Goal: Task Accomplishment & Management: Use online tool/utility

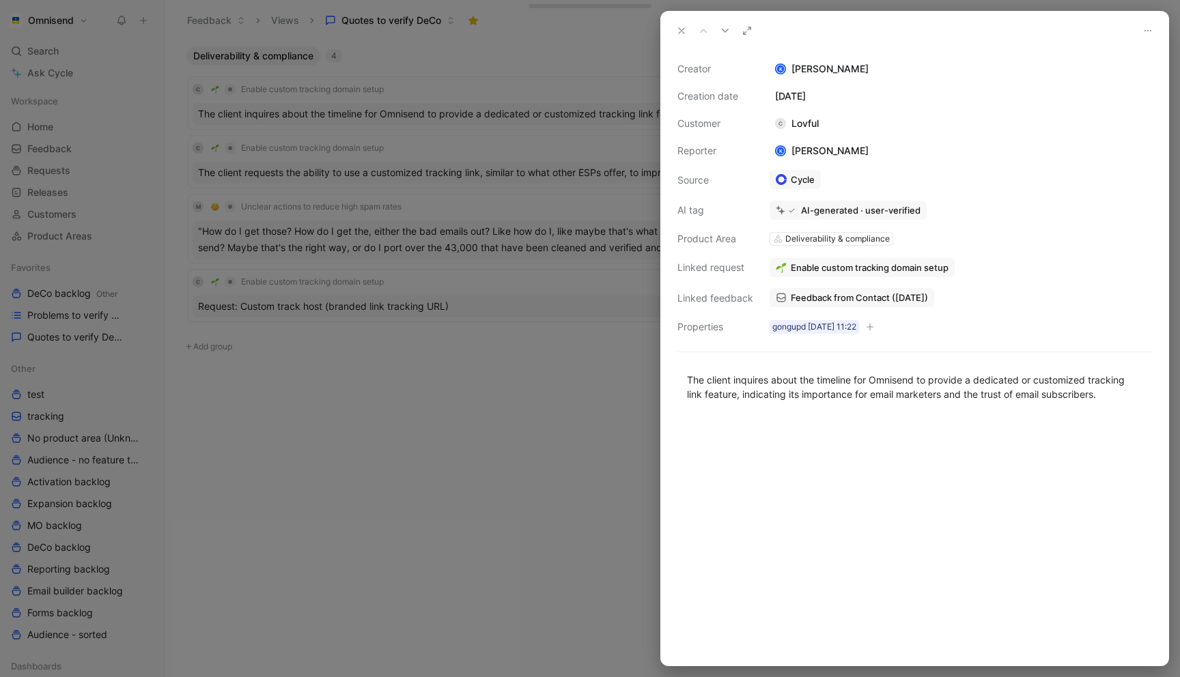
click at [548, 318] on div at bounding box center [590, 338] width 1180 height 677
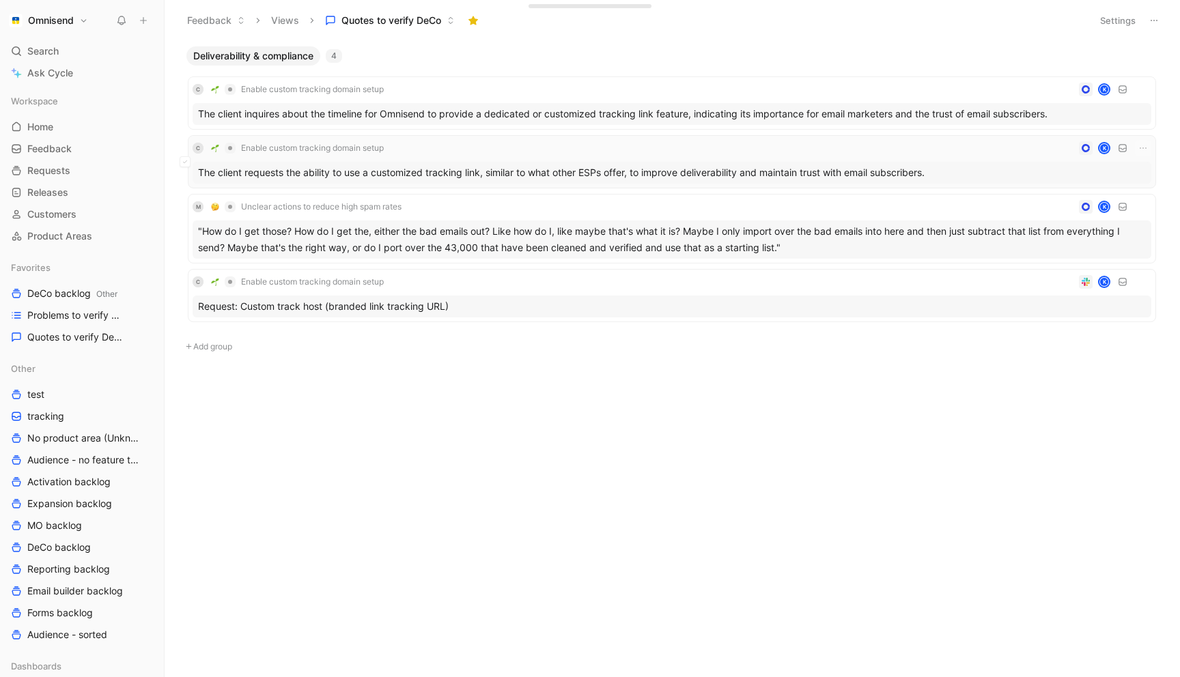
click at [430, 156] on div "C Enable custom tracking domain setup K The client requests the ability to use …" at bounding box center [672, 162] width 959 height 44
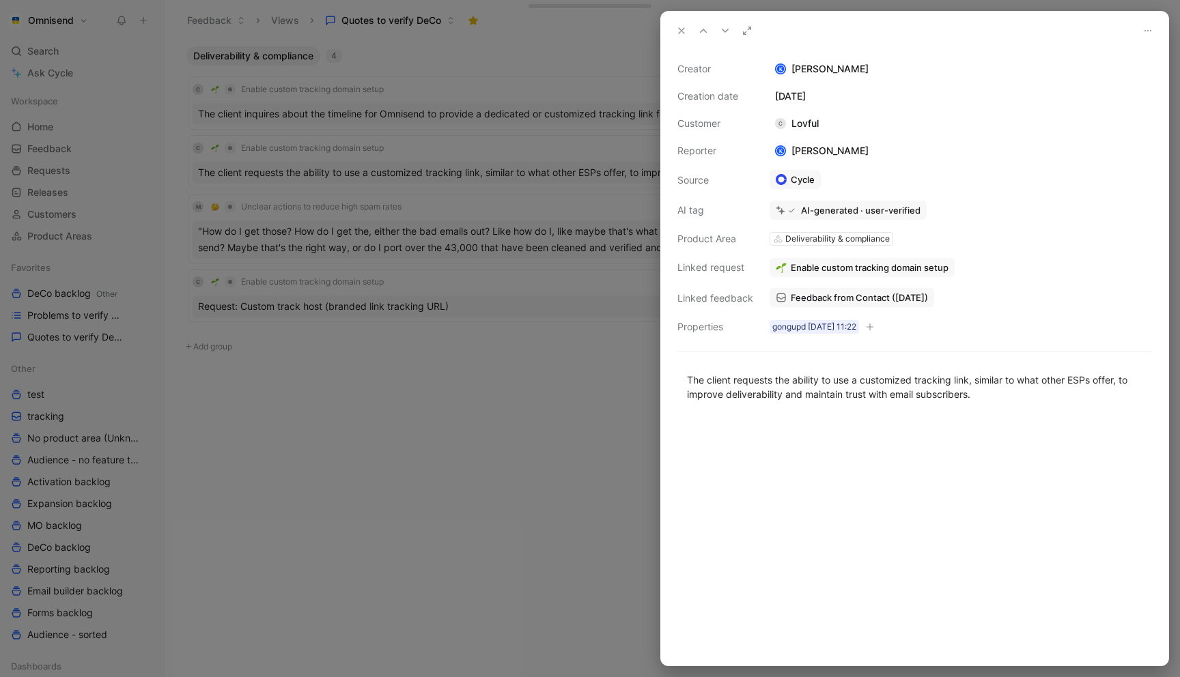
click at [537, 414] on div at bounding box center [590, 338] width 1180 height 677
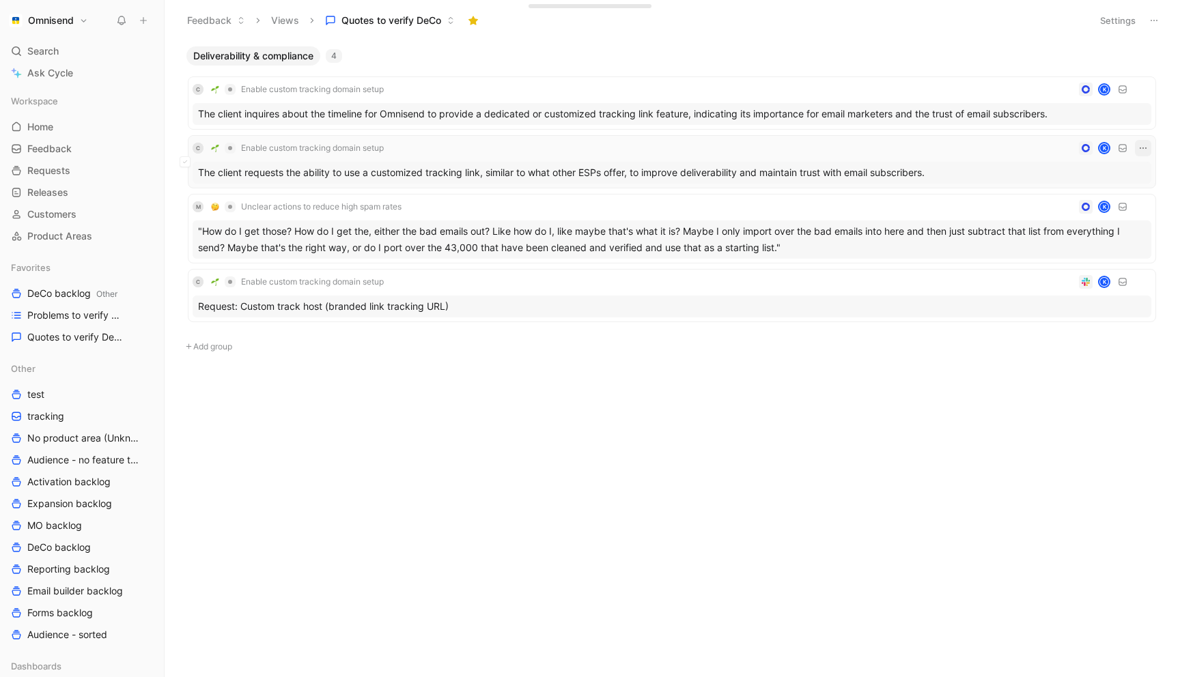
click at [1137, 146] on button "button" at bounding box center [1143, 148] width 16 height 16
click at [1082, 212] on div "Delete" at bounding box center [1083, 216] width 124 height 16
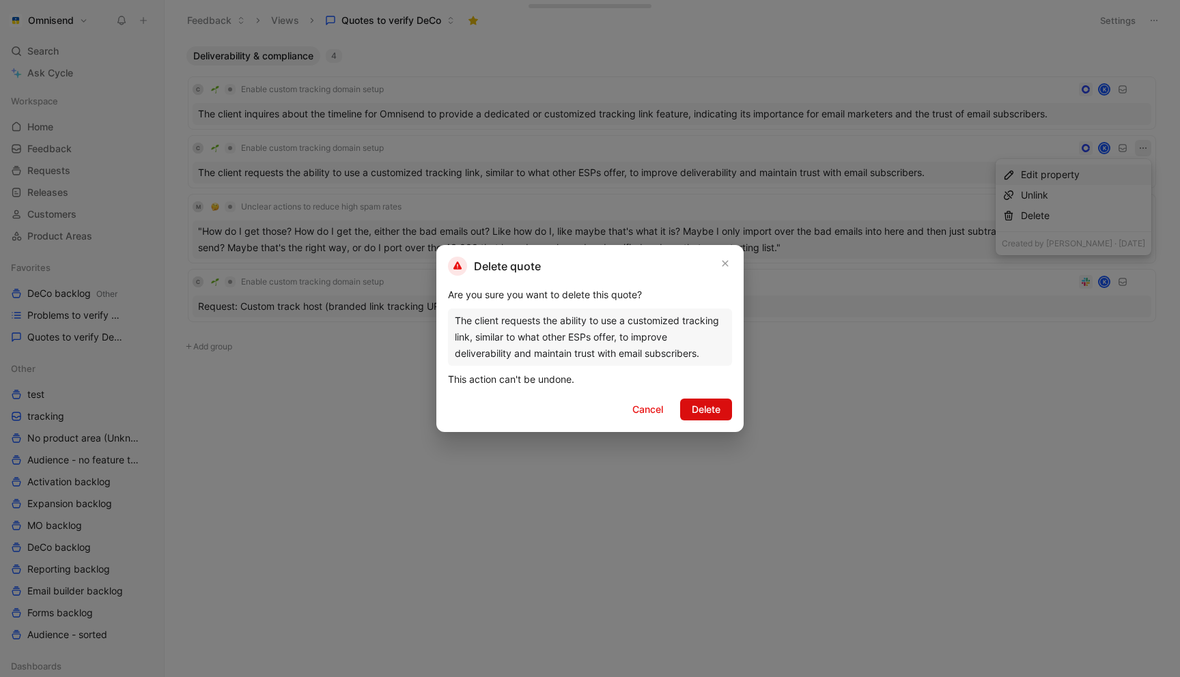
click at [712, 416] on span "Delete" at bounding box center [706, 410] width 29 height 16
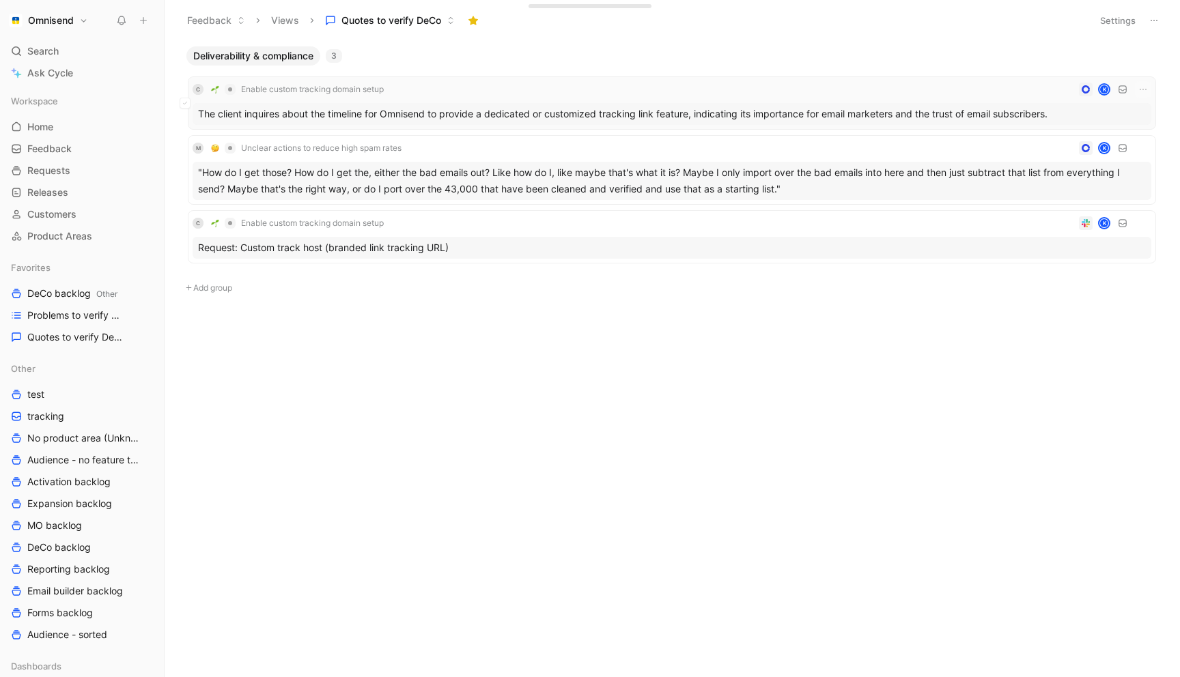
click at [542, 89] on div "C Enable custom tracking domain setup K" at bounding box center [672, 89] width 959 height 16
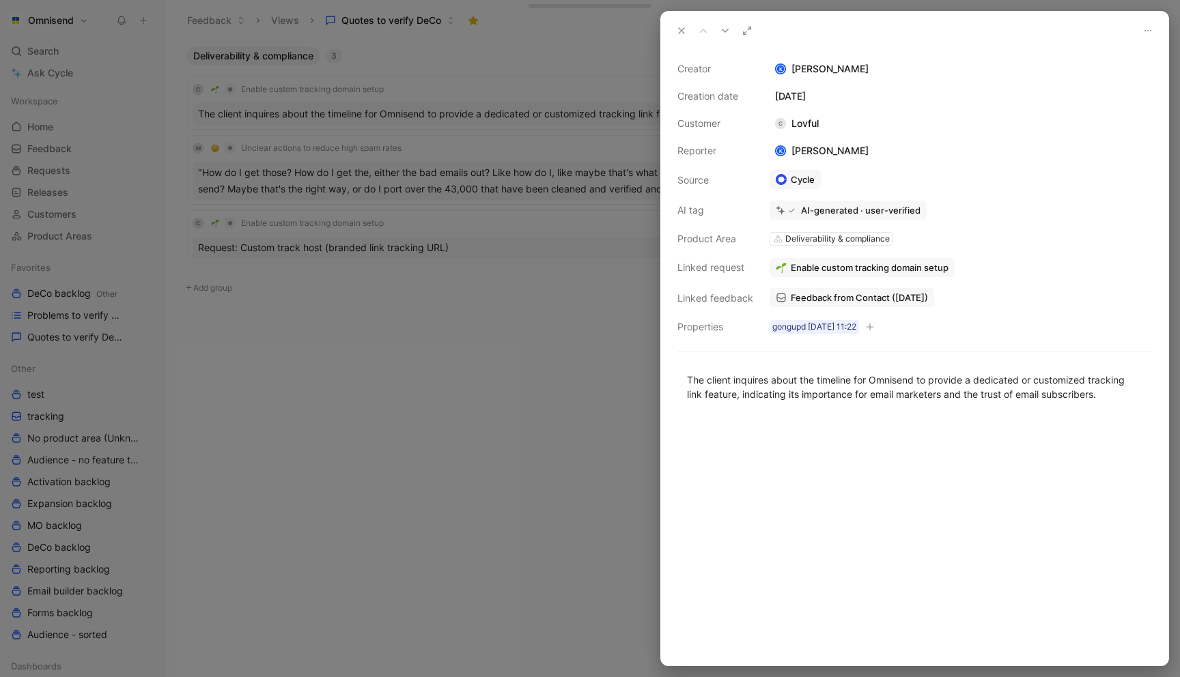
click at [537, 391] on div at bounding box center [590, 338] width 1180 height 677
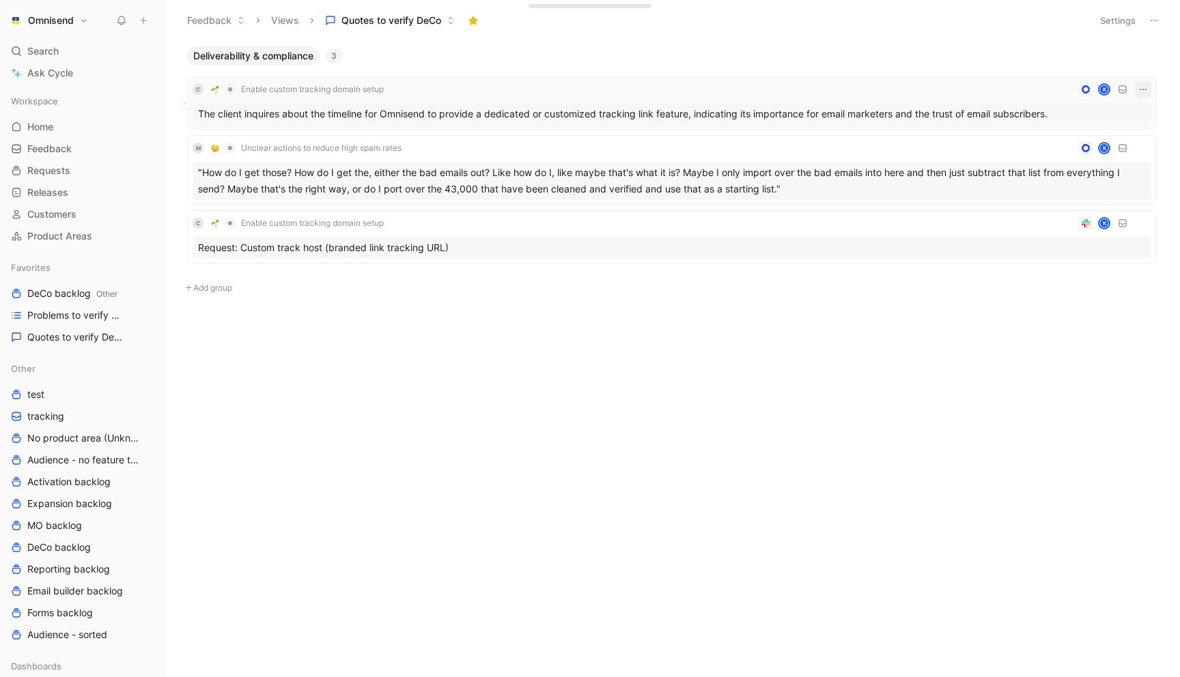
click at [1147, 86] on icon "button" at bounding box center [1143, 89] width 11 height 11
click at [1078, 154] on div "Delete" at bounding box center [1083, 157] width 124 height 16
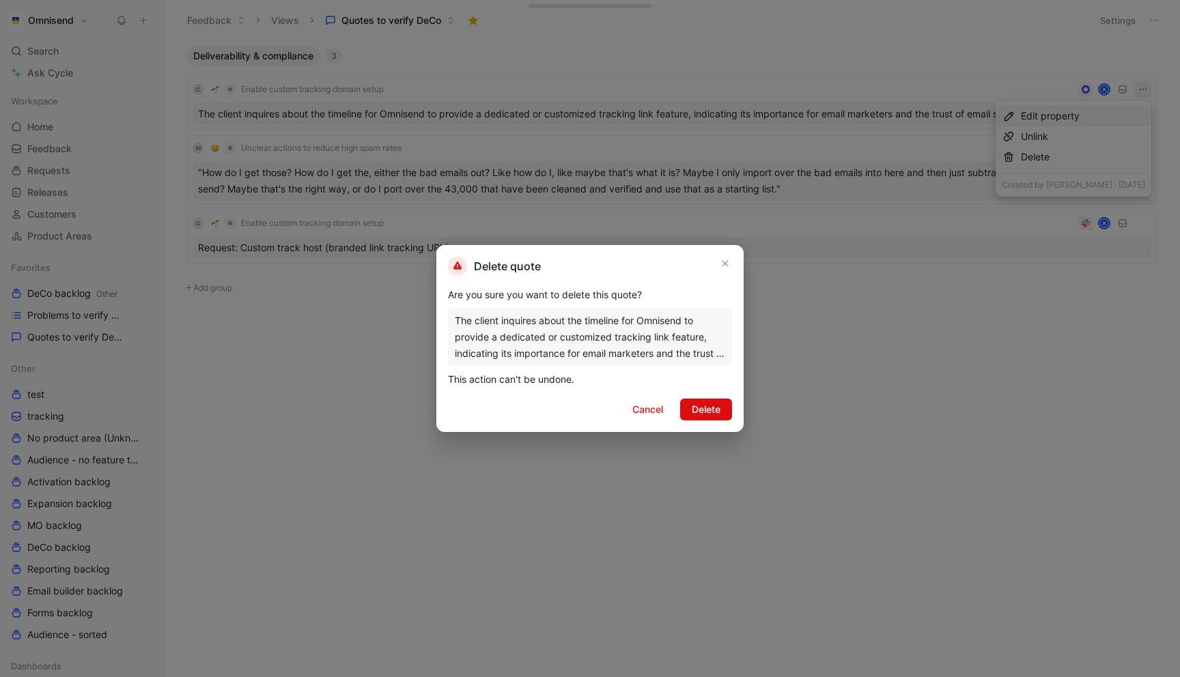
click at [698, 411] on span "Delete" at bounding box center [706, 410] width 29 height 16
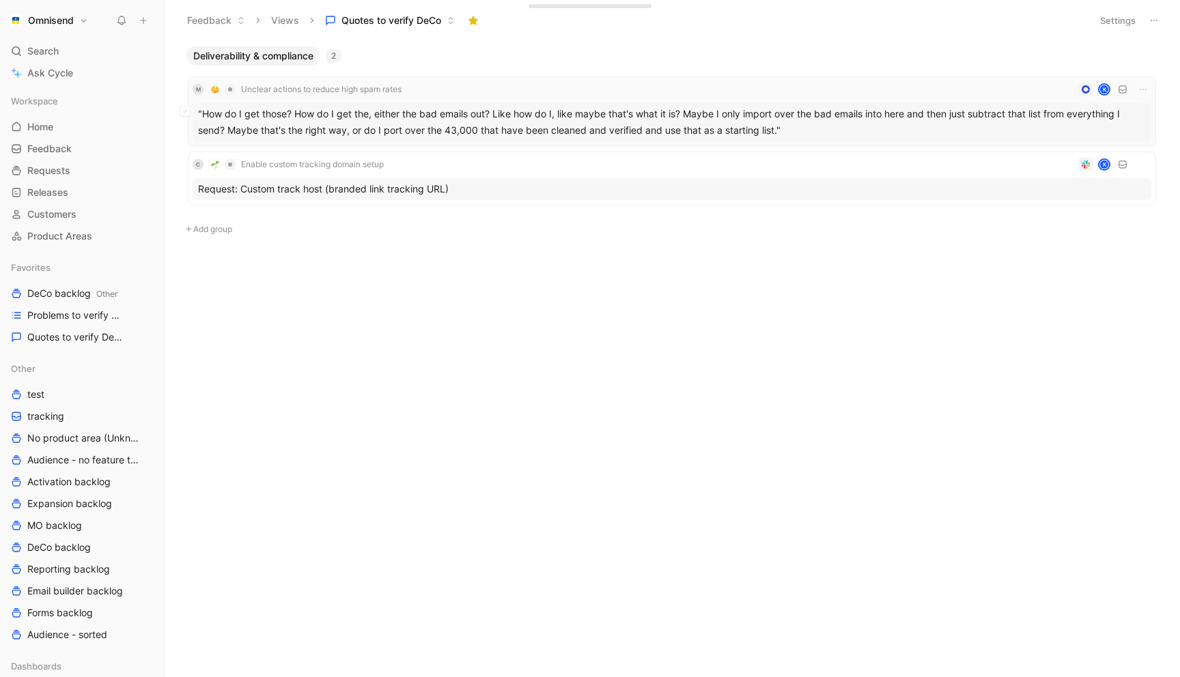
click at [580, 94] on div "M Unclear actions to reduce high spam rates K" at bounding box center [672, 89] width 959 height 16
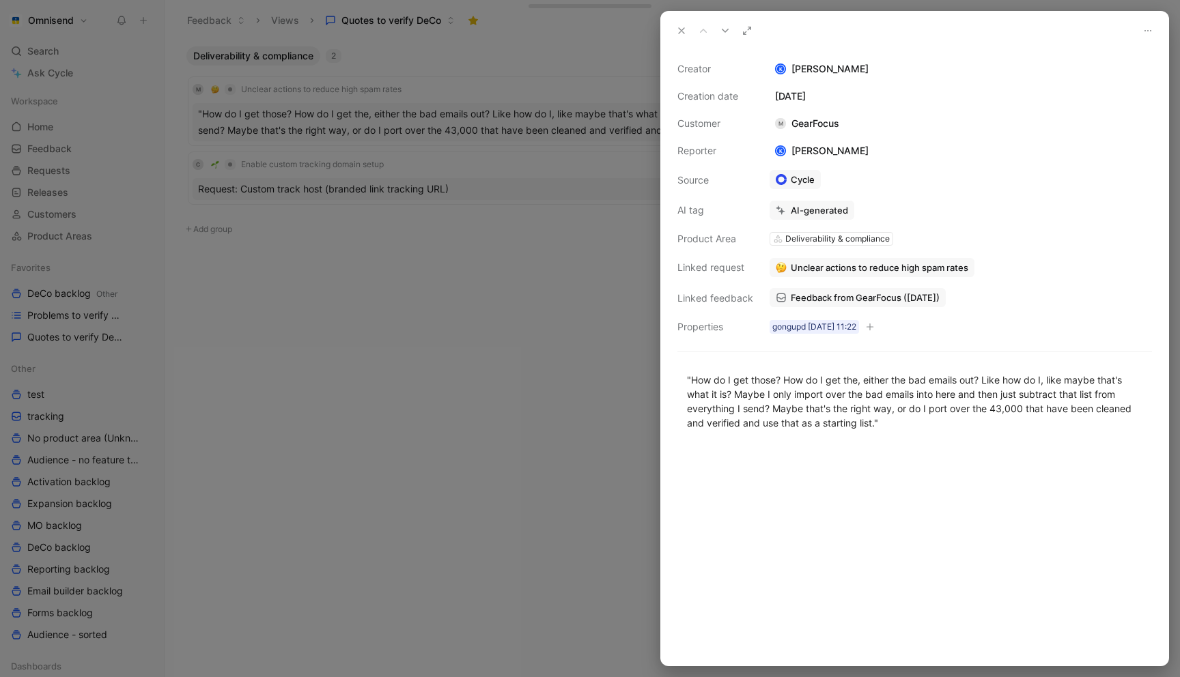
click at [606, 247] on div at bounding box center [590, 338] width 1180 height 677
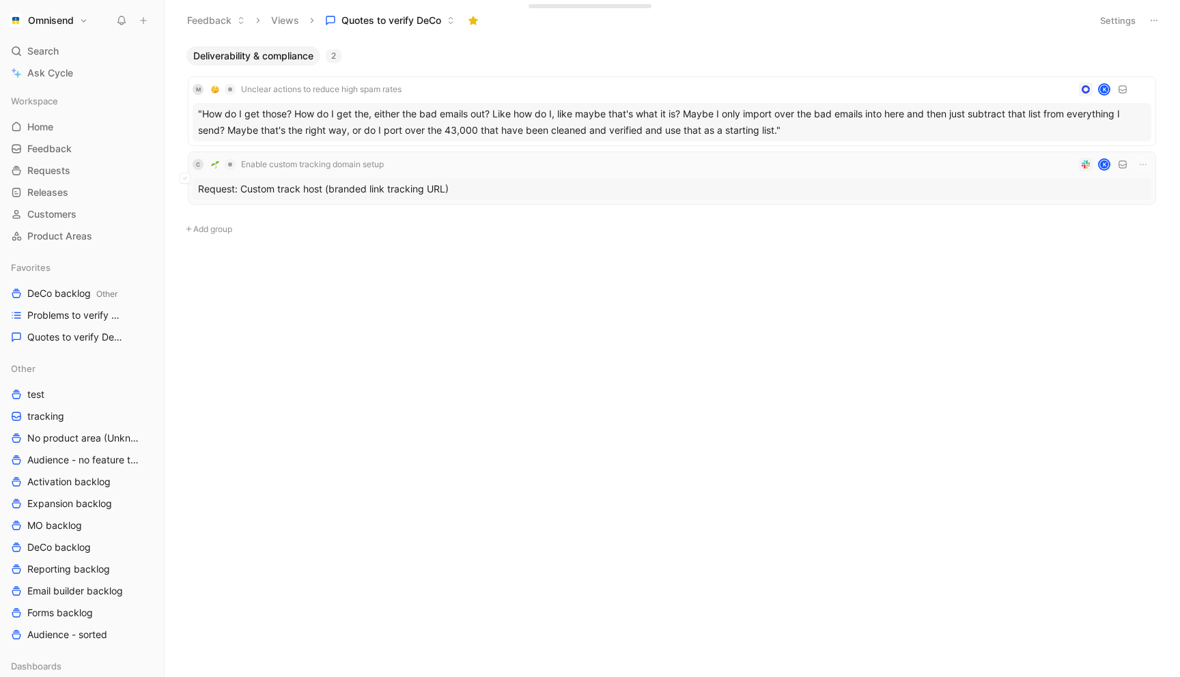
click at [514, 154] on div "C Enable custom tracking domain setup K Request: Custom track host (branded lin…" at bounding box center [672, 178] width 968 height 53
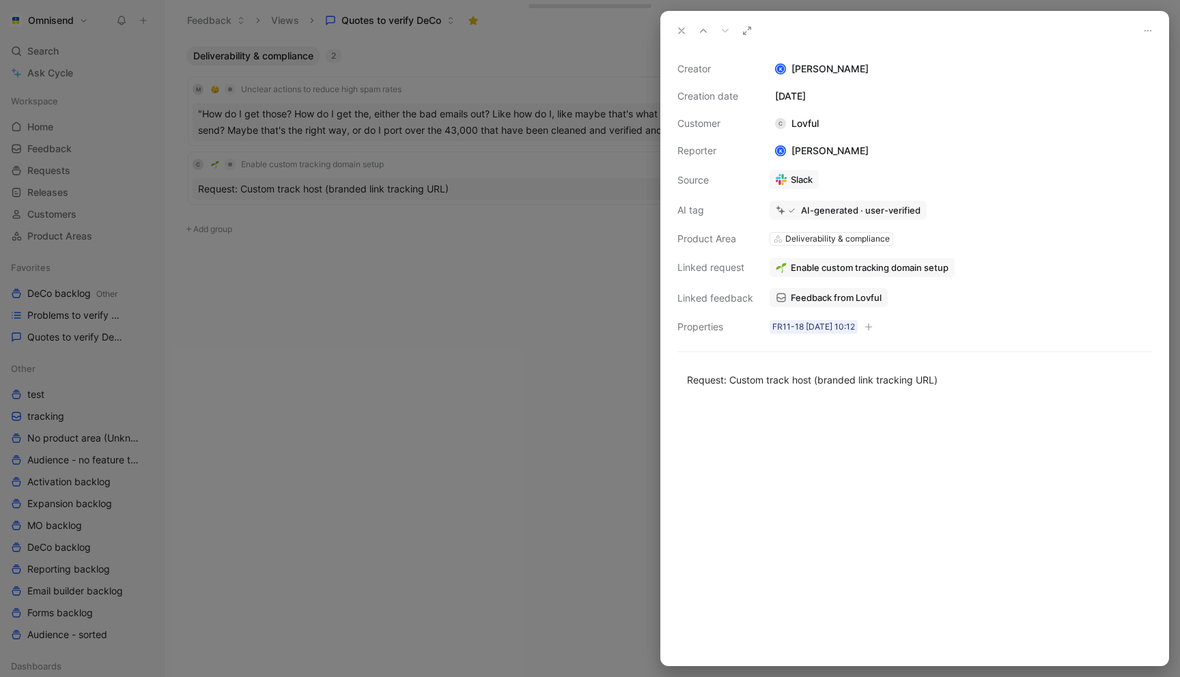
click at [441, 318] on div at bounding box center [590, 338] width 1180 height 677
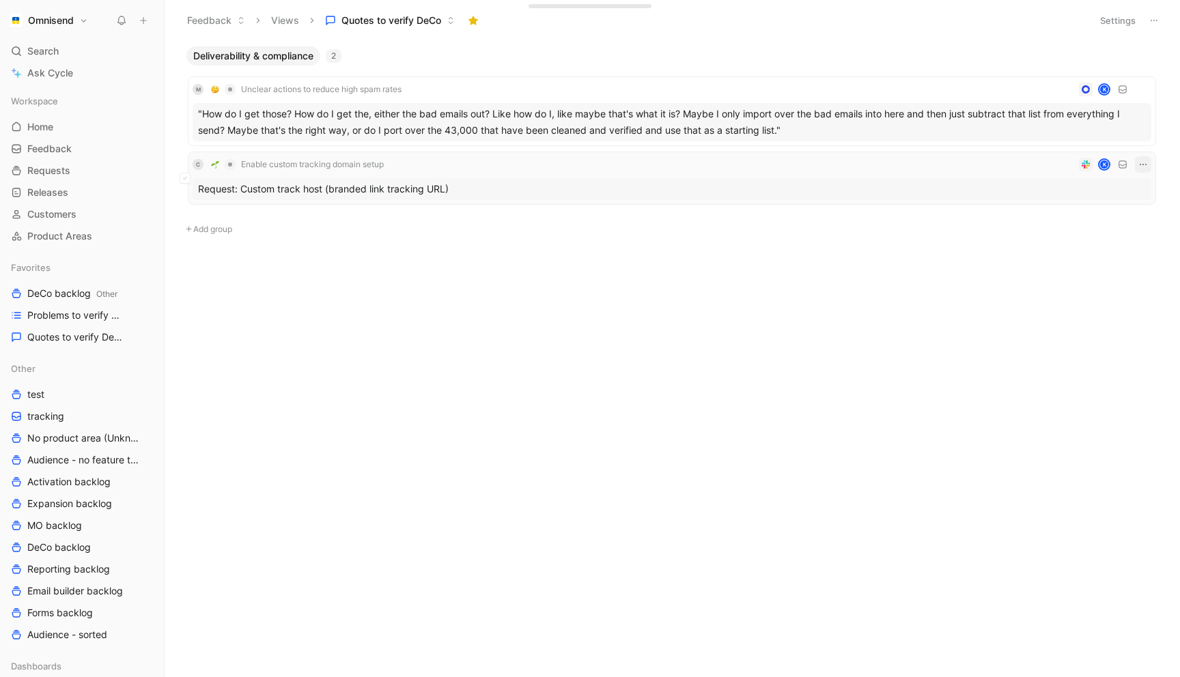
click at [1147, 161] on icon "button" at bounding box center [1143, 164] width 11 height 11
click at [1082, 231] on div "Delete" at bounding box center [1083, 232] width 124 height 16
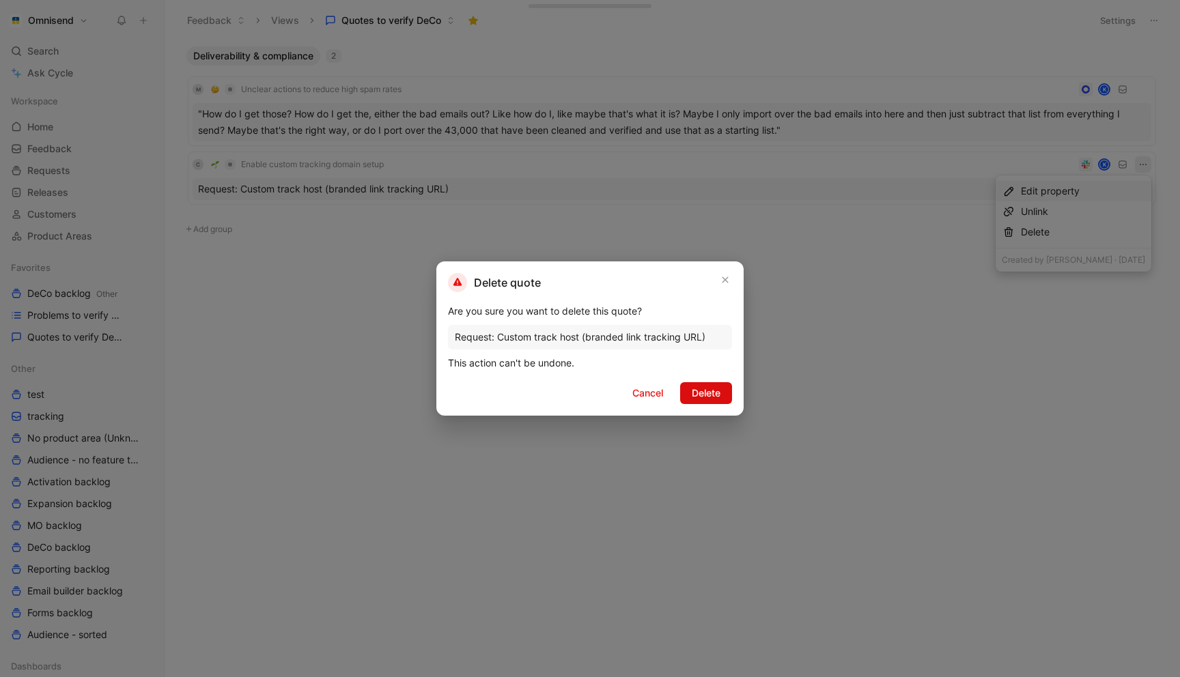
click at [709, 389] on span "Delete" at bounding box center [706, 393] width 29 height 16
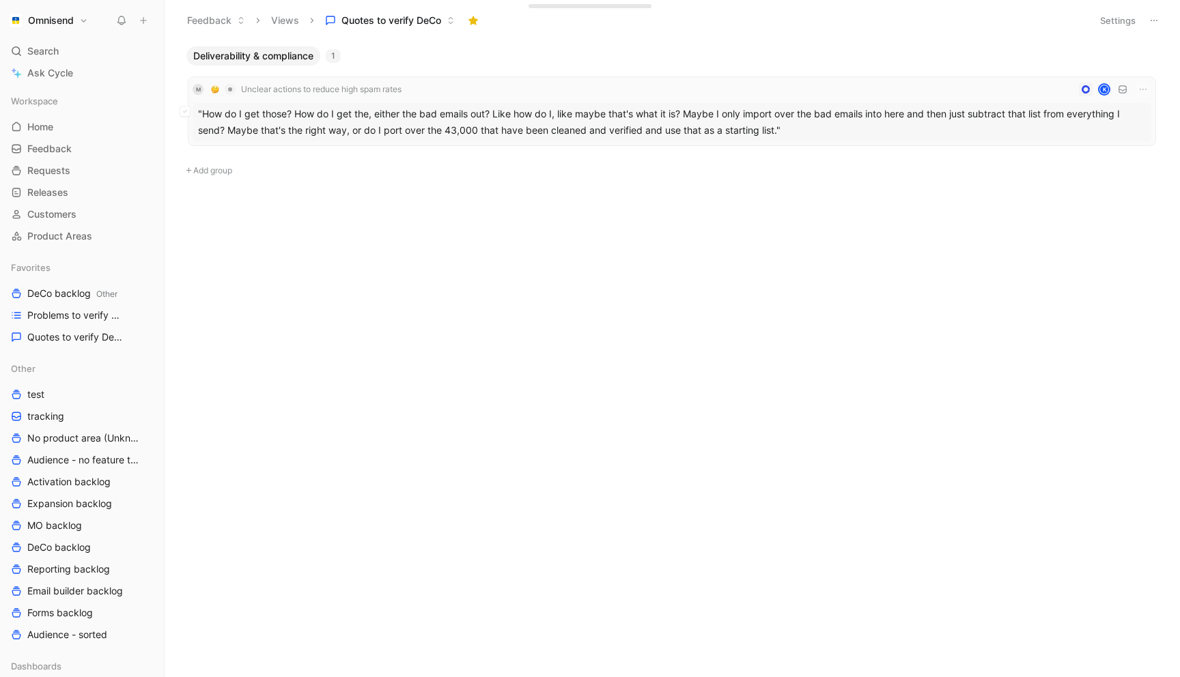
click at [741, 92] on div "M Unclear actions to reduce high spam rates K" at bounding box center [672, 89] width 959 height 16
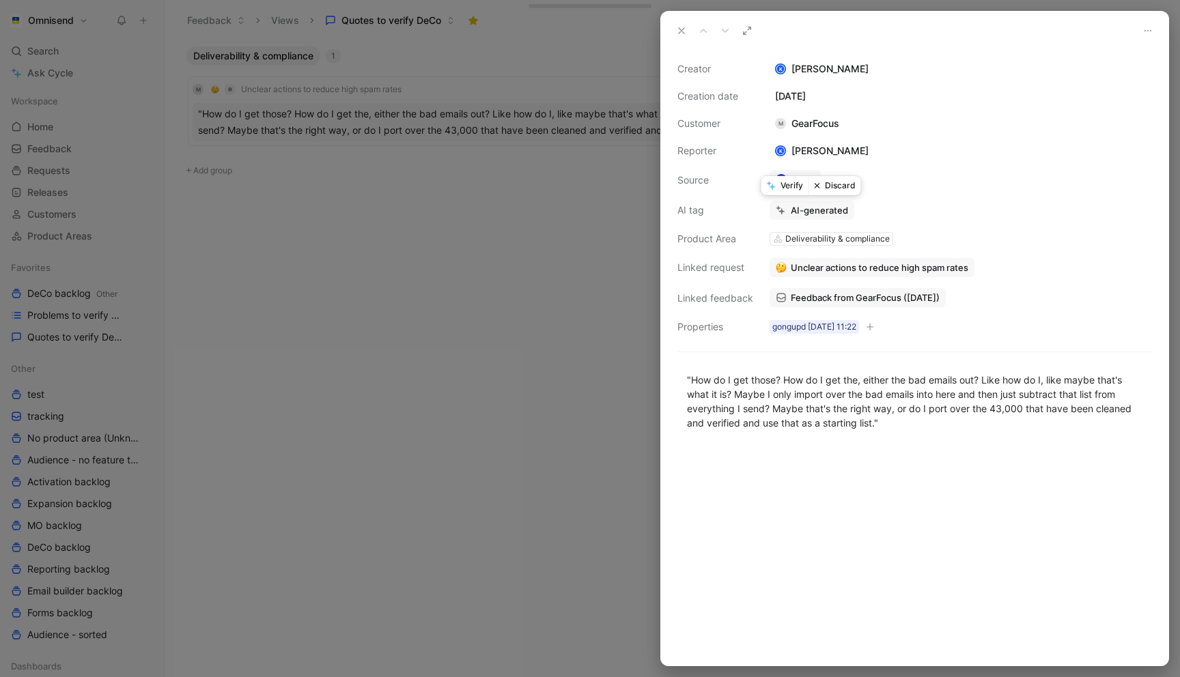
click at [838, 187] on button "Discard" at bounding box center [834, 185] width 53 height 19
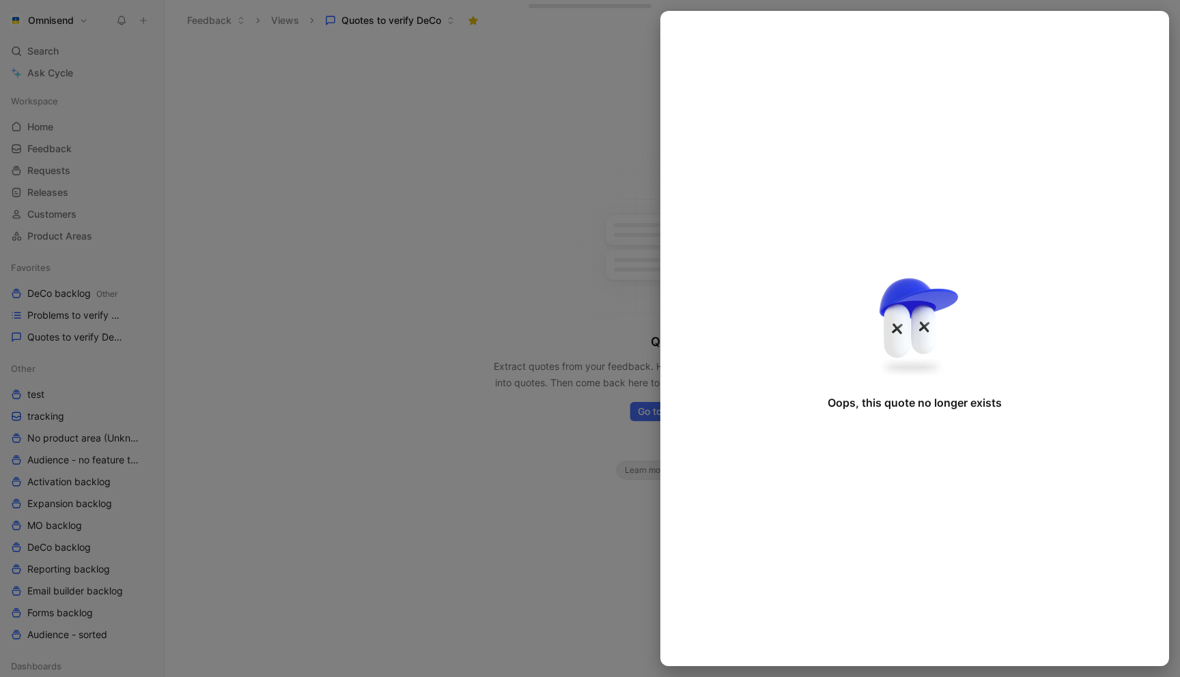
click at [522, 267] on div at bounding box center [590, 338] width 1180 height 677
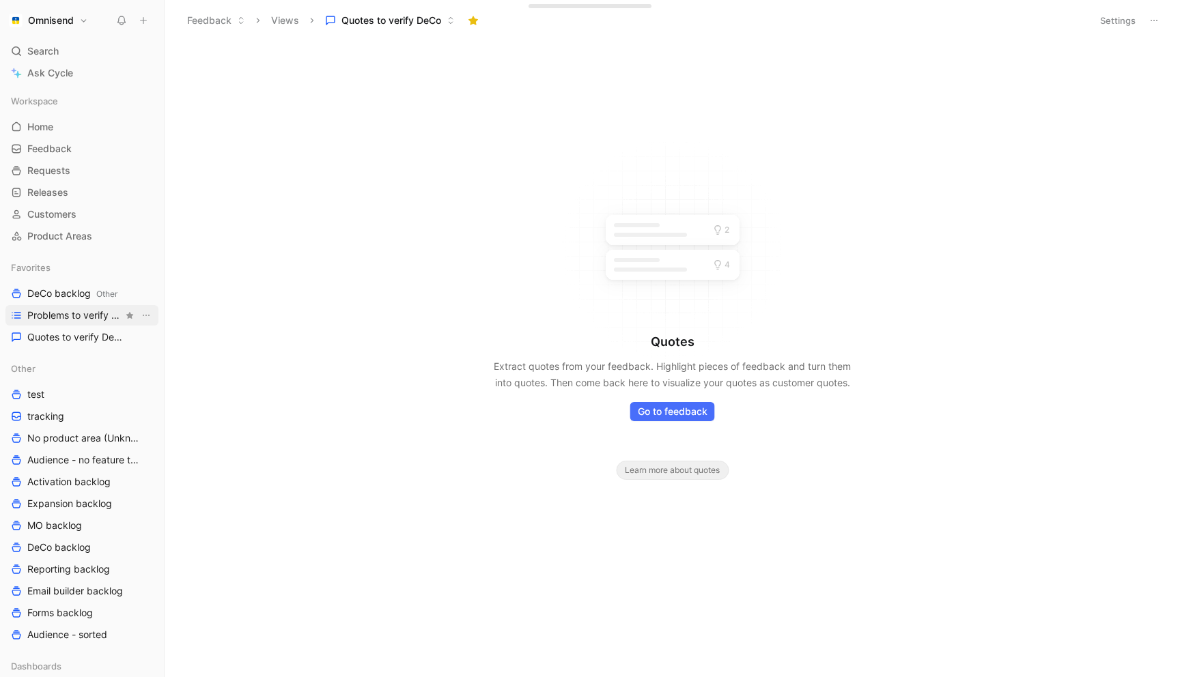
click at [44, 318] on span "Problems to verify DeCo" at bounding box center [75, 316] width 96 height 14
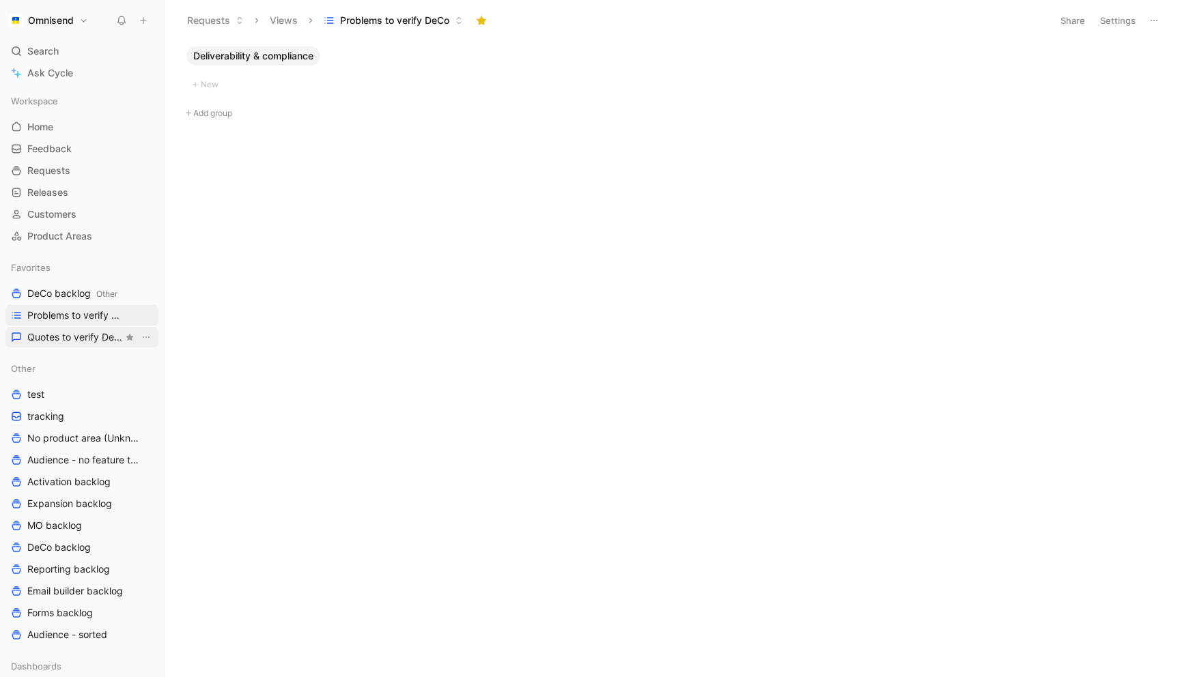
click at [44, 334] on span "Quotes to verify DeCo" at bounding box center [75, 337] width 96 height 14
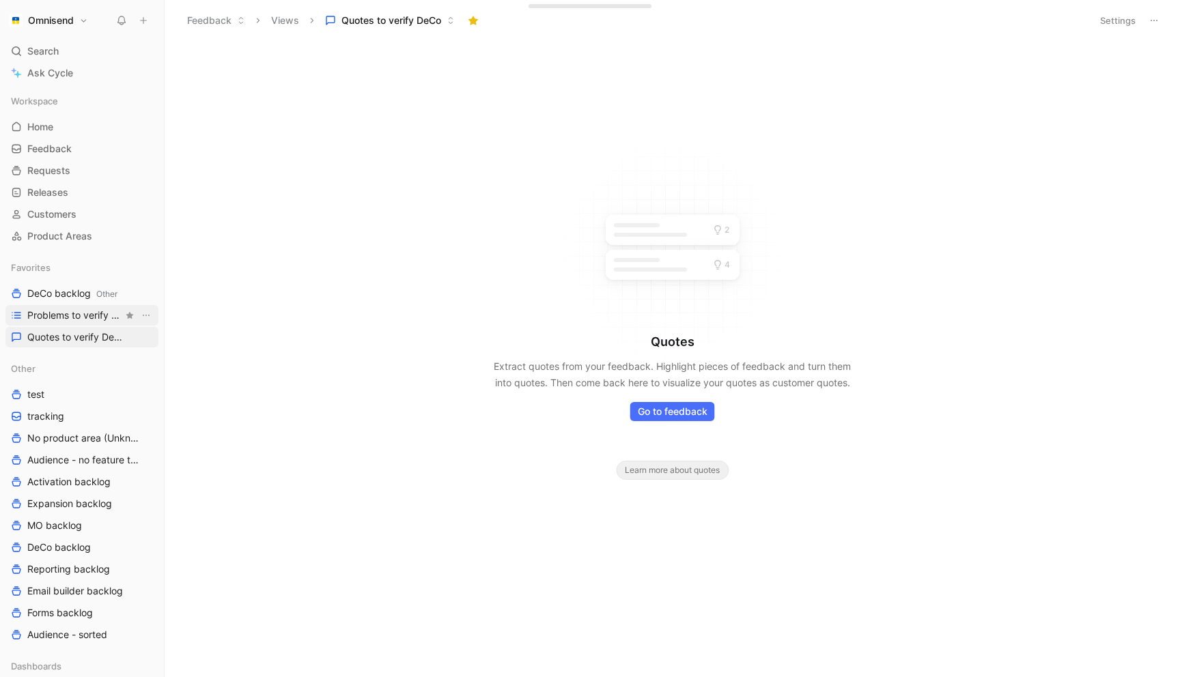
click at [49, 315] on span "Problems to verify DeCo" at bounding box center [75, 316] width 96 height 14
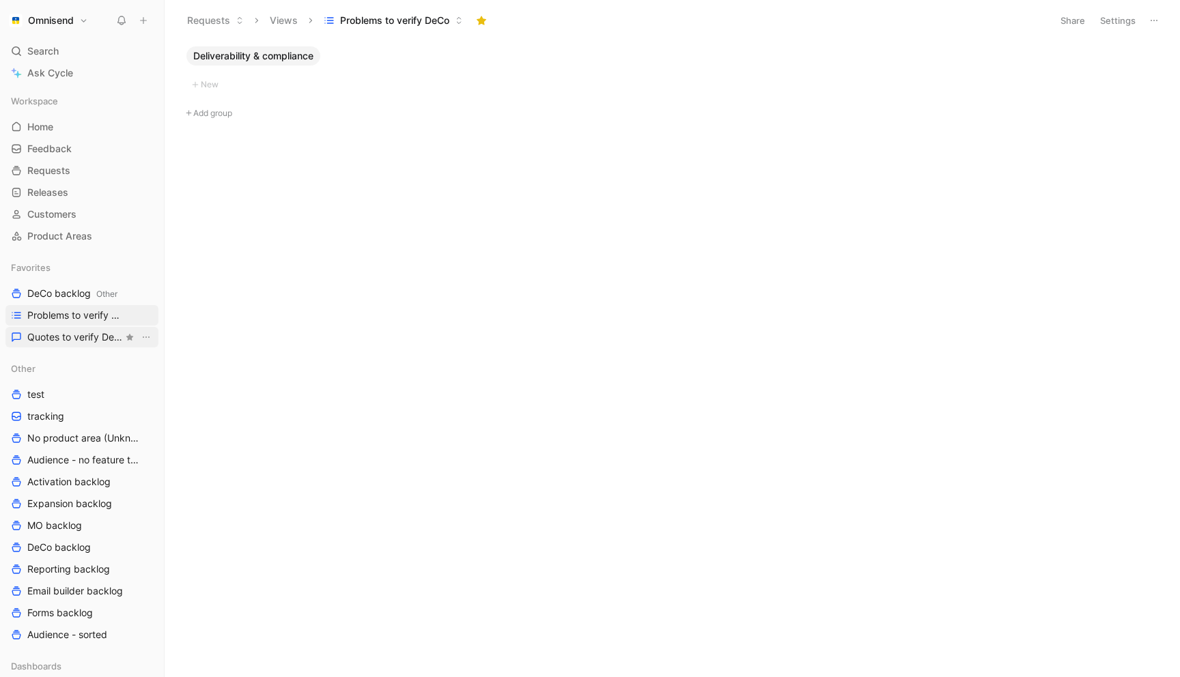
click at [74, 339] on span "Quotes to verify DeCo" at bounding box center [75, 337] width 96 height 14
